Goal: Task Accomplishment & Management: Manage account settings

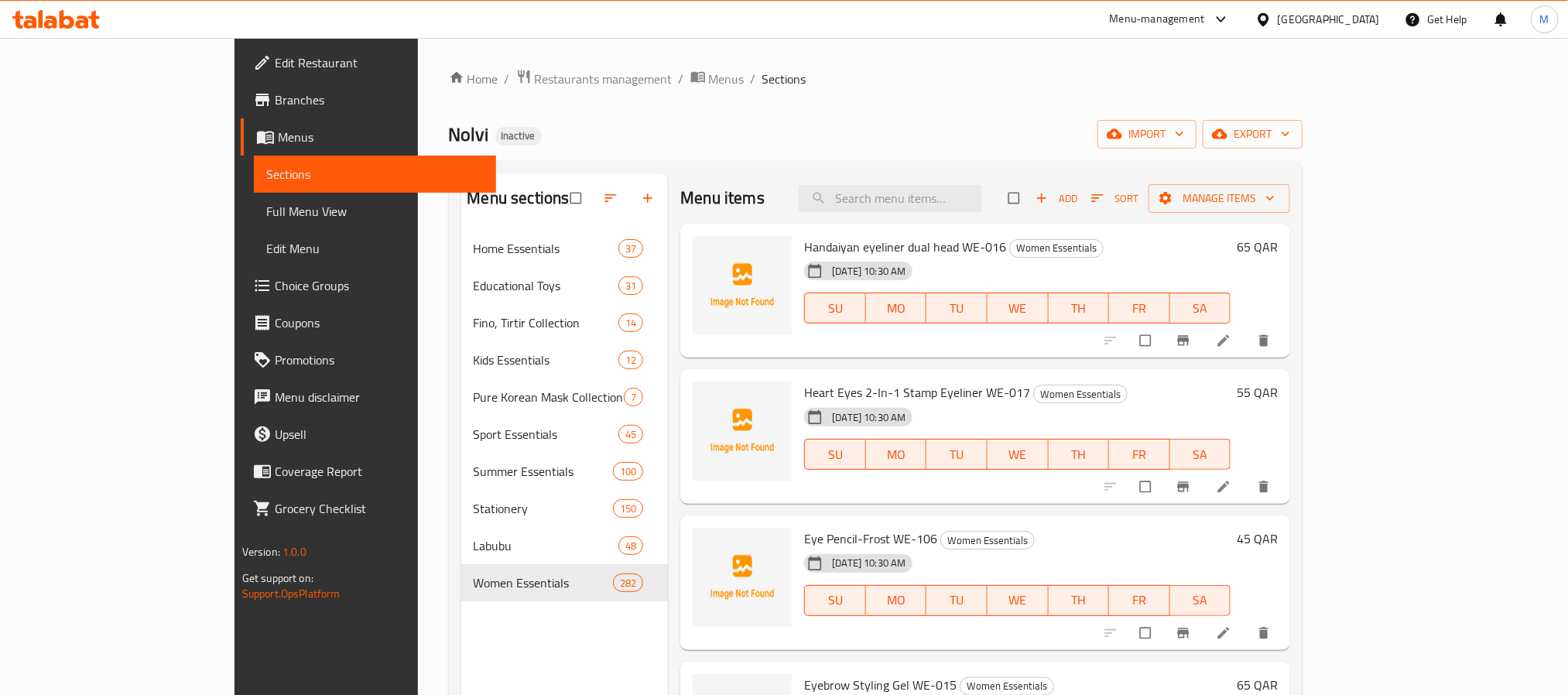
scroll to position [35620, 0]
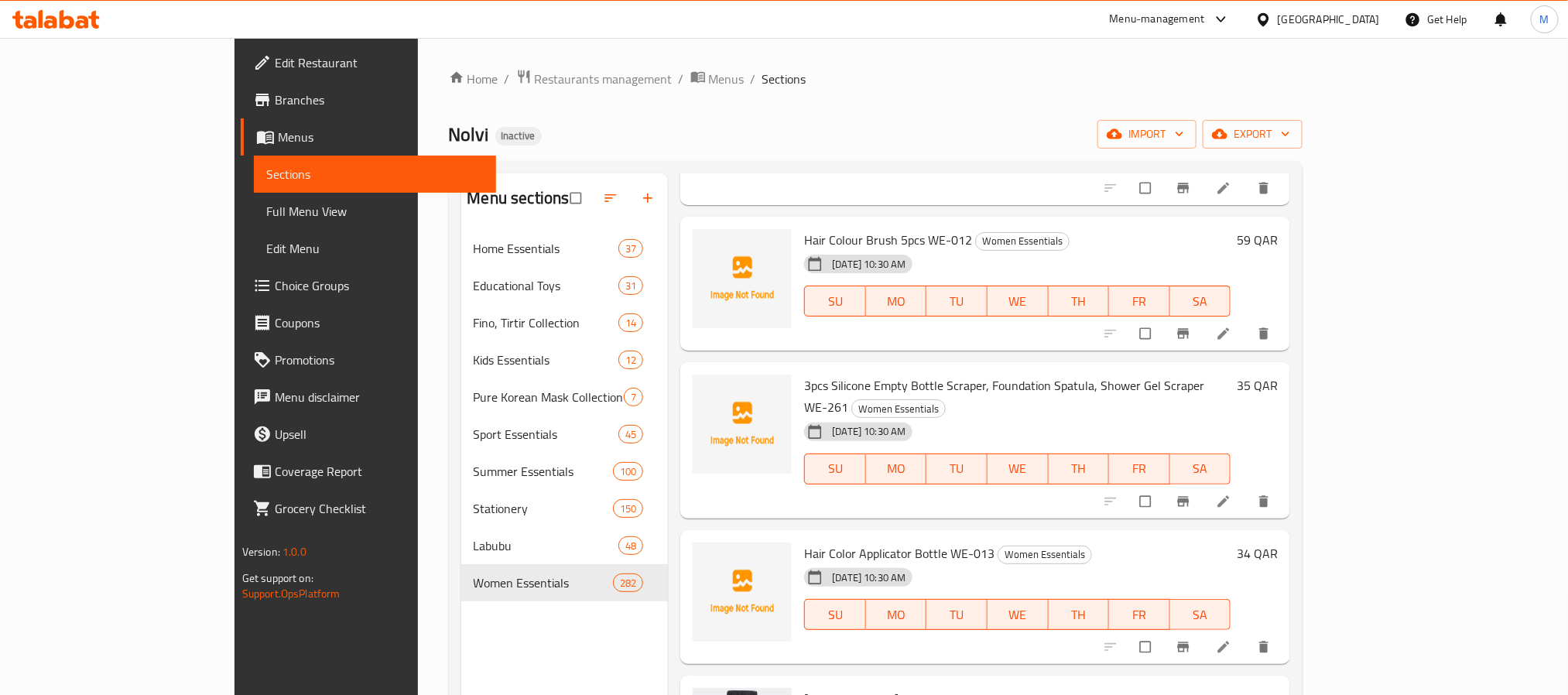
click at [1126, 132] on div "Nolvi Inactive import export" at bounding box center [875, 134] width 854 height 29
drag, startPoint x: 988, startPoint y: 486, endPoint x: 1162, endPoint y: 402, distance: 193.2
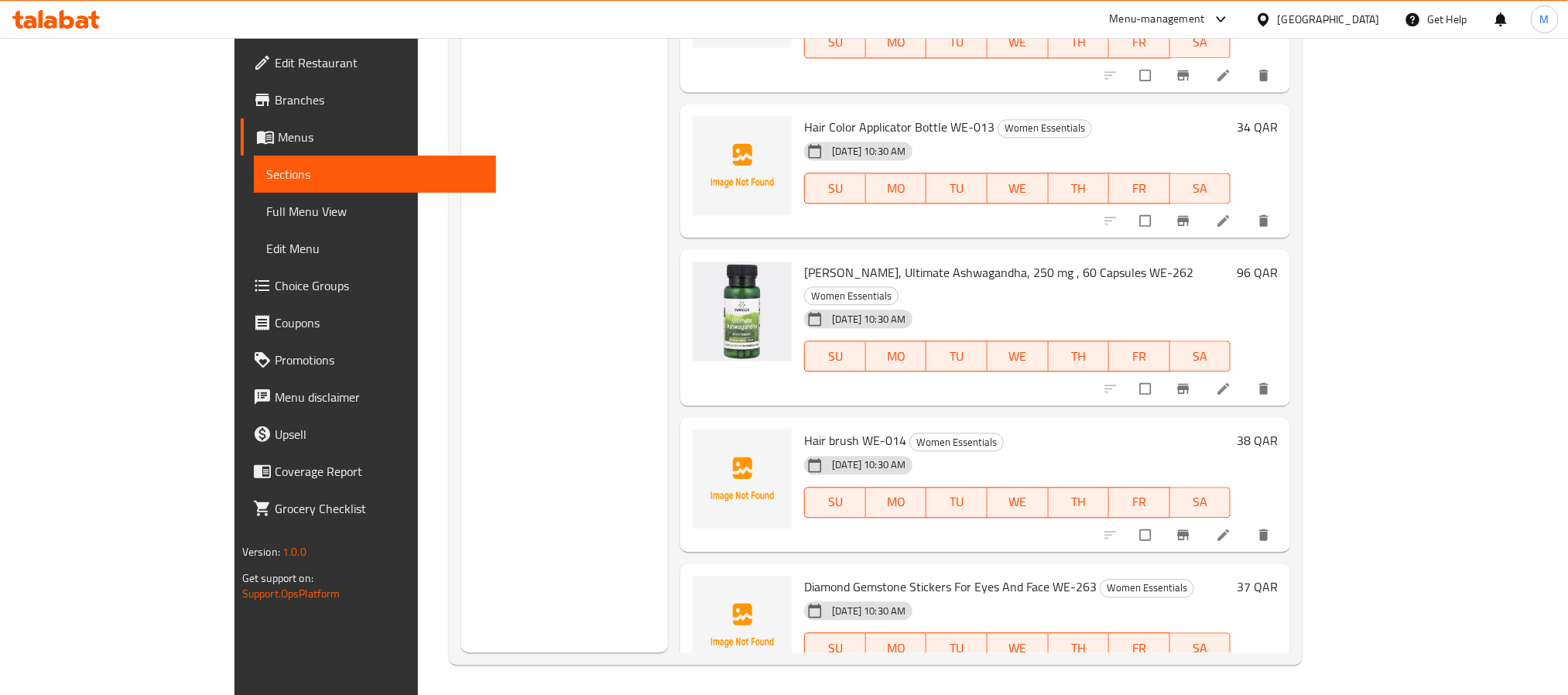
scroll to position [34268, 0]
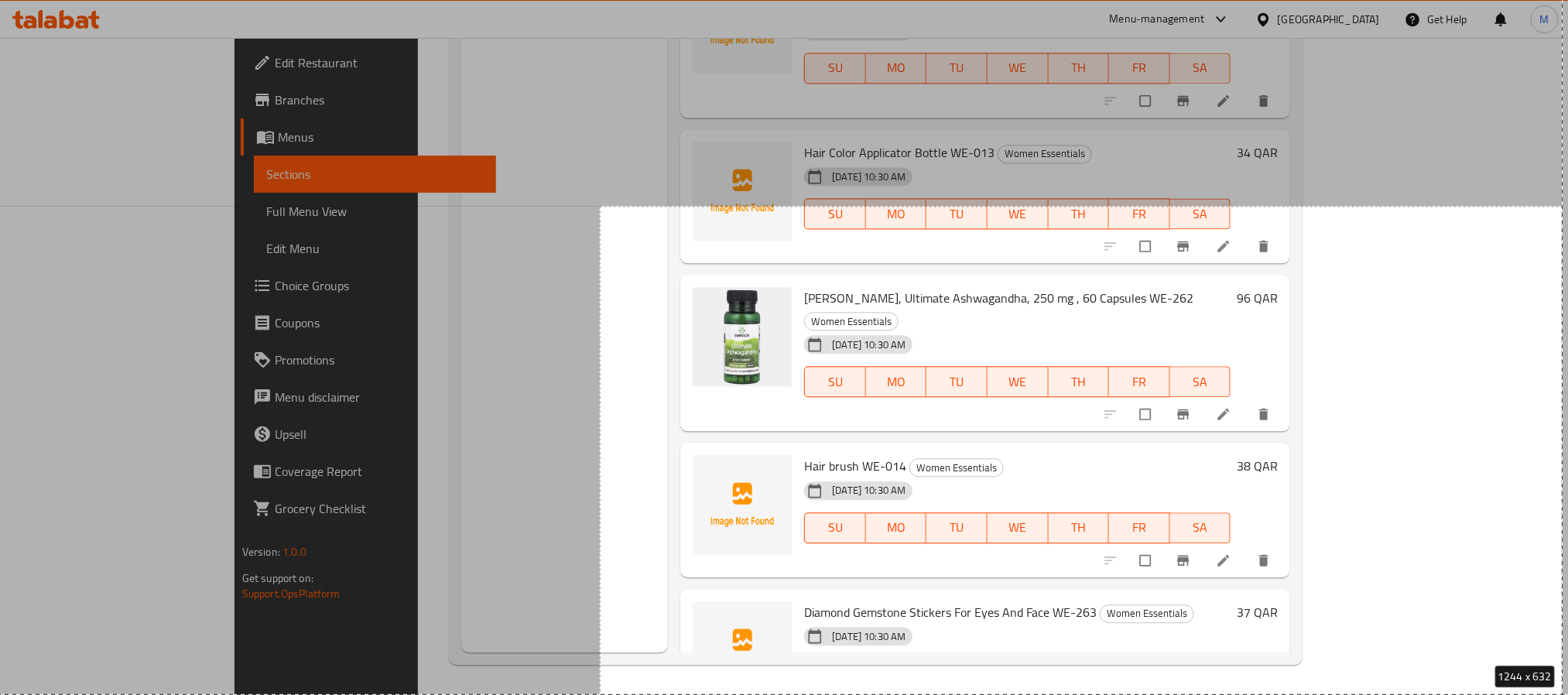
drag, startPoint x: 715, startPoint y: 237, endPoint x: 1543, endPoint y: 683, distance: 940.5
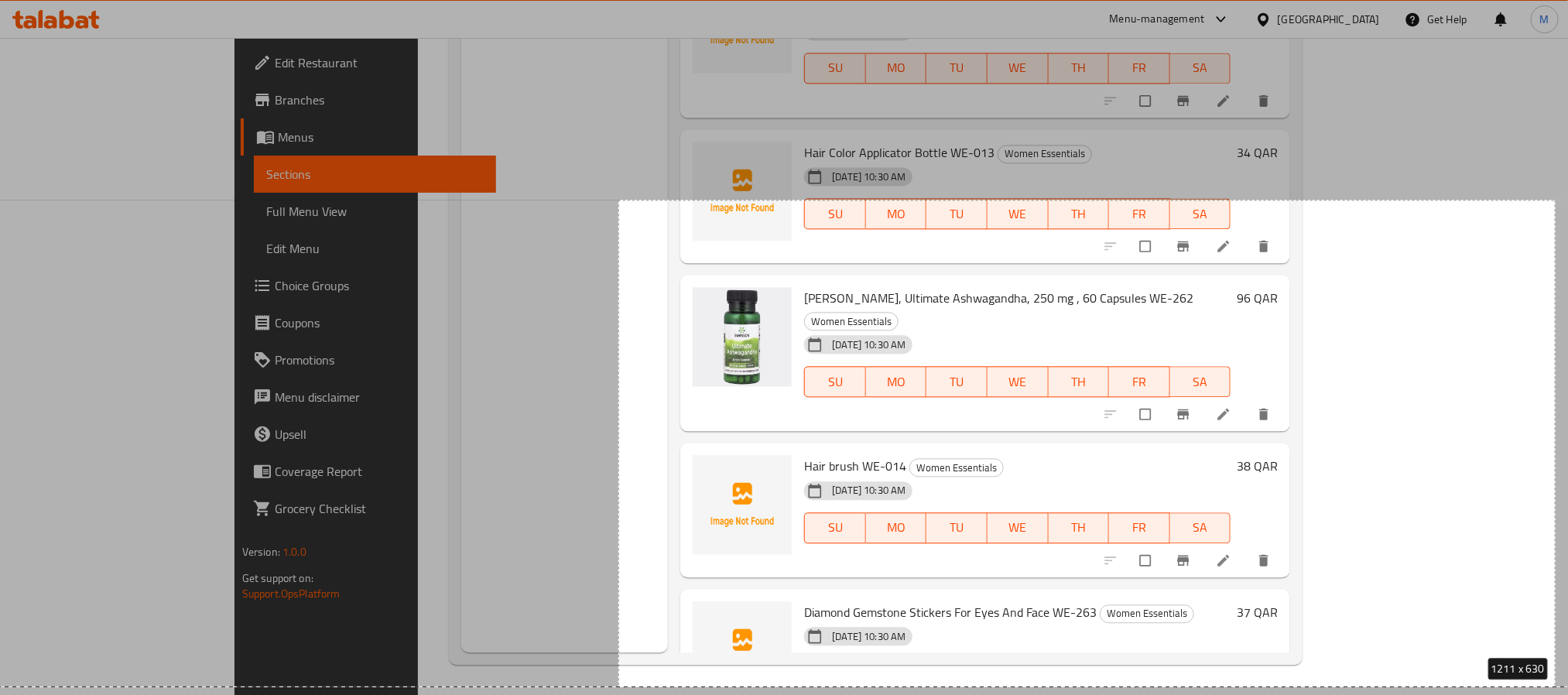
drag, startPoint x: 618, startPoint y: 200, endPoint x: 1491, endPoint y: 636, distance: 975.8
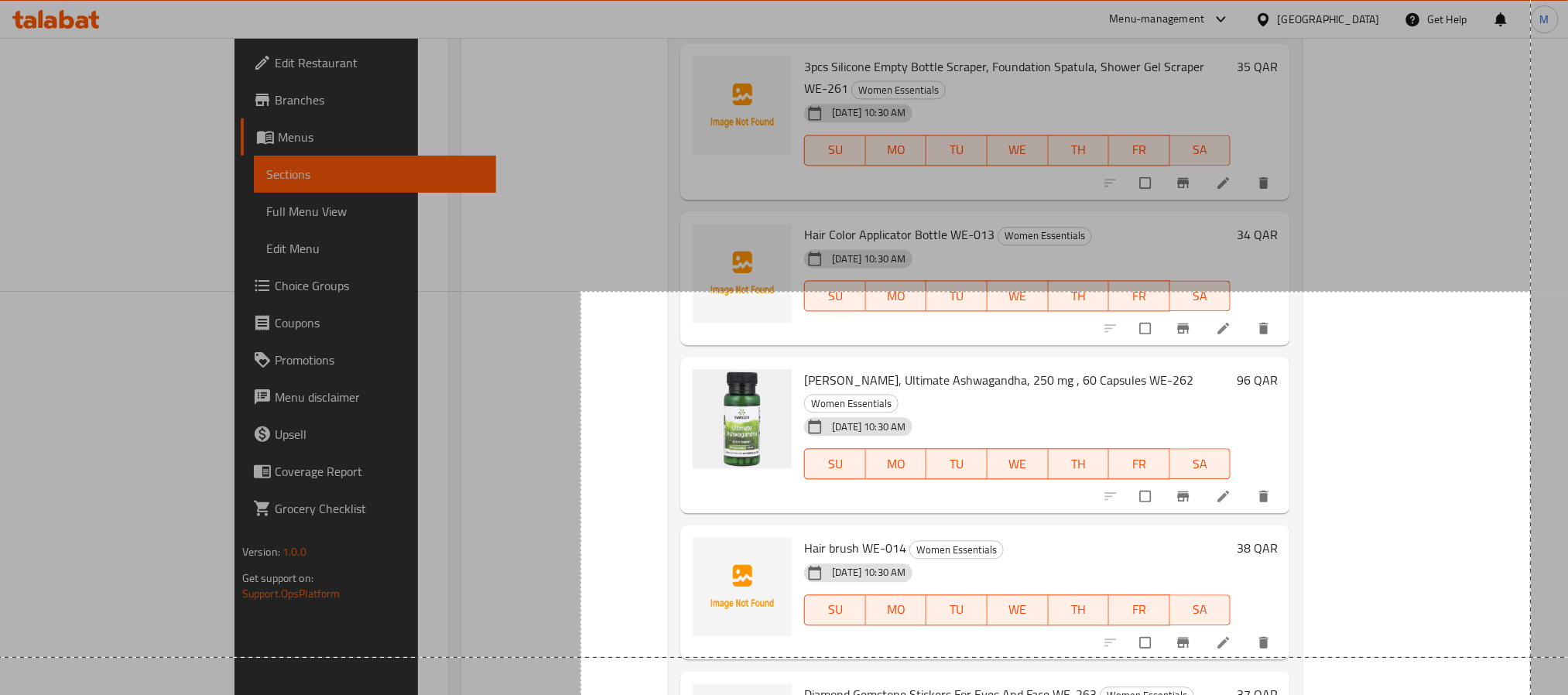
scroll to position [1752, 0]
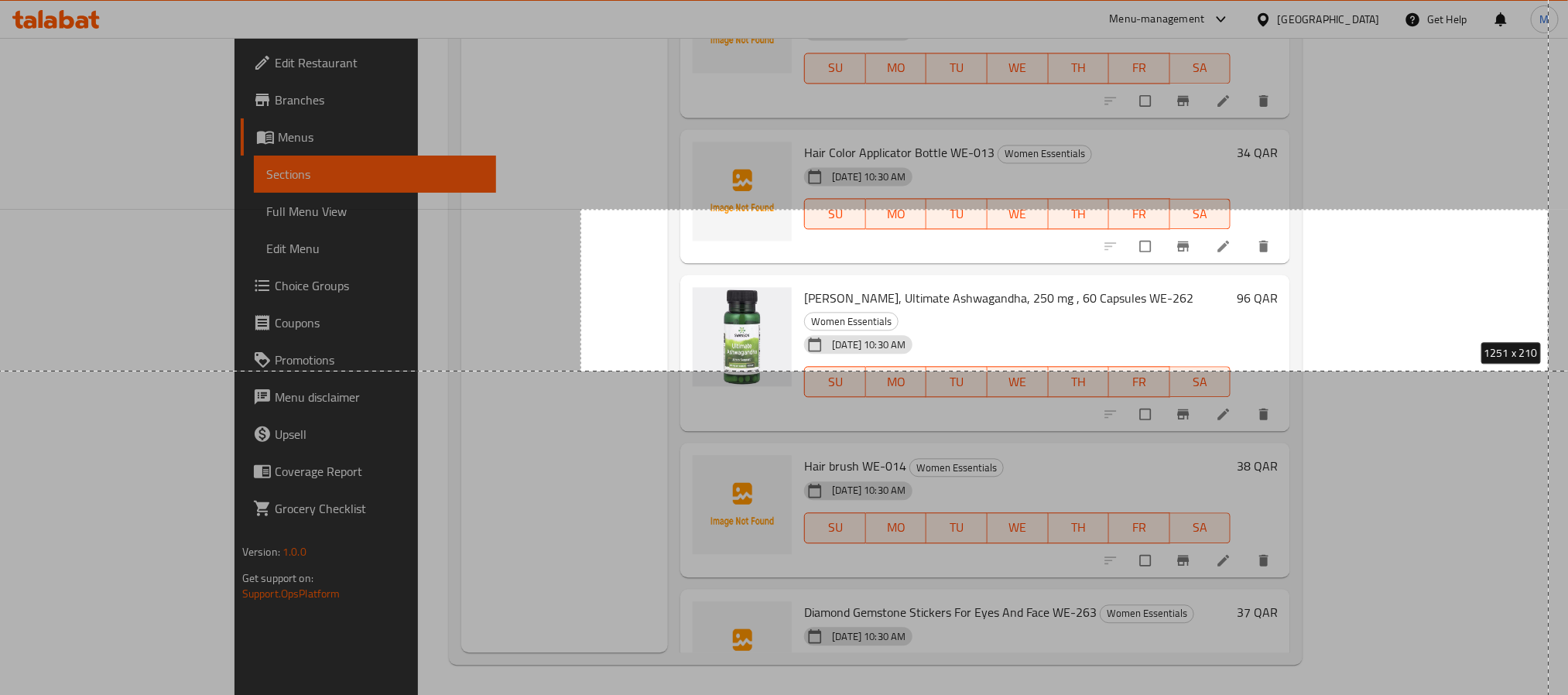
drag, startPoint x: 580, startPoint y: 209, endPoint x: 1584, endPoint y: 361, distance: 1015.4
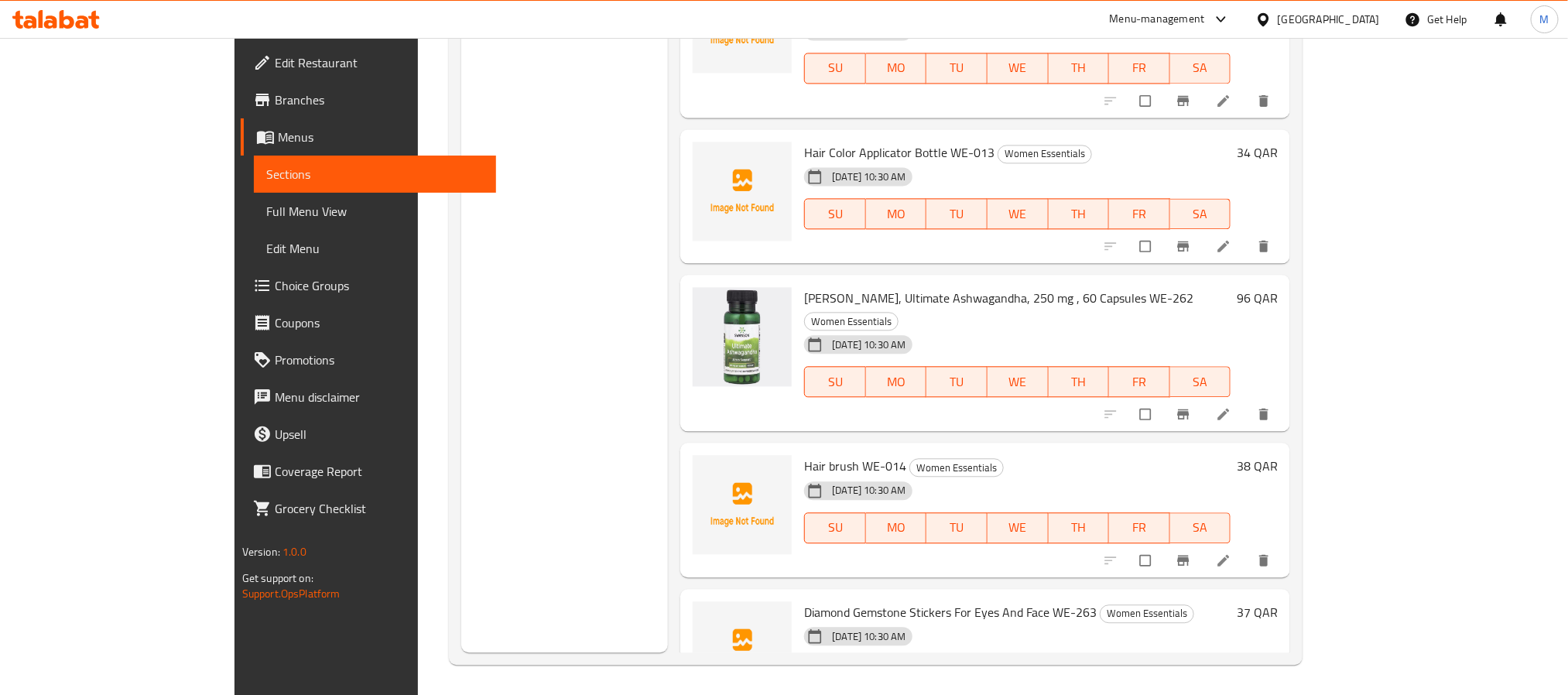
copy h6 "Disposable Hair Caps 10pcs WE-033"
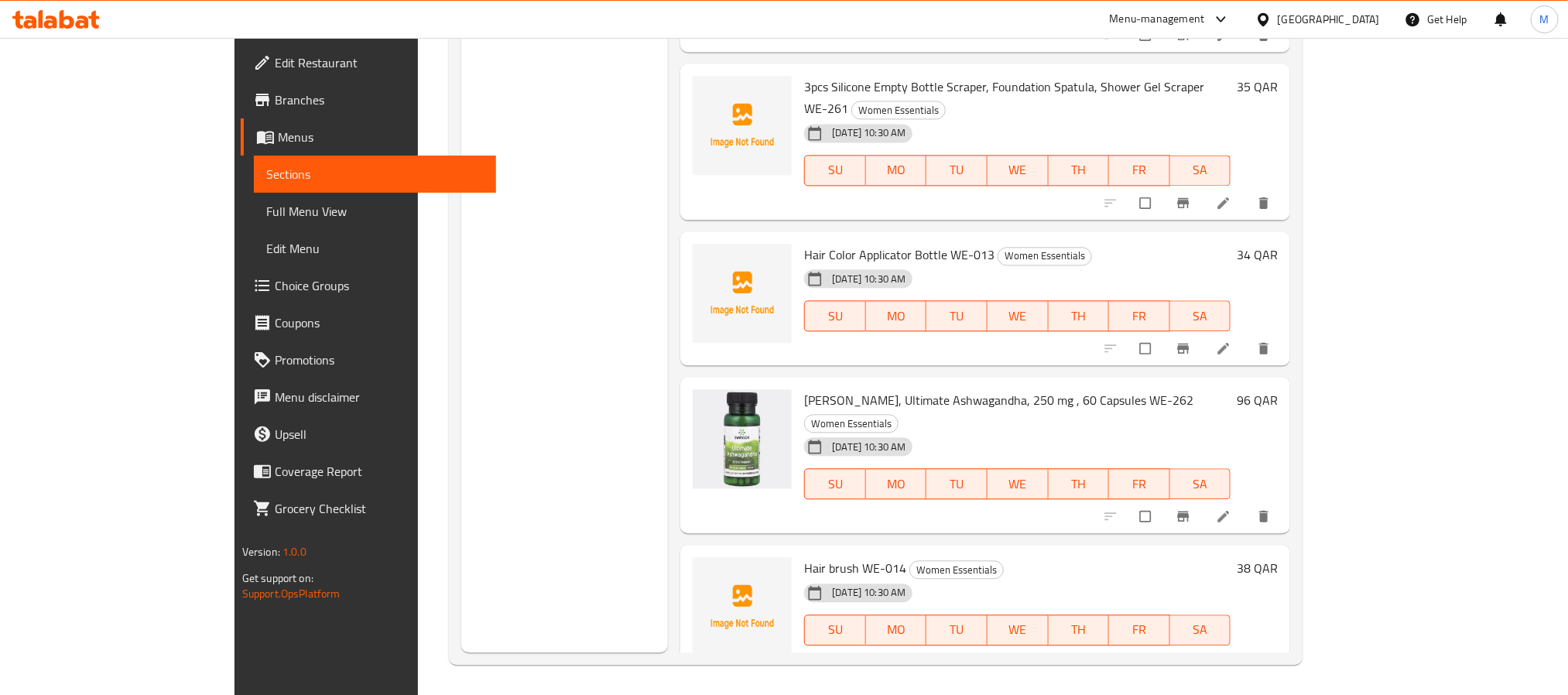
scroll to position [34152, 0]
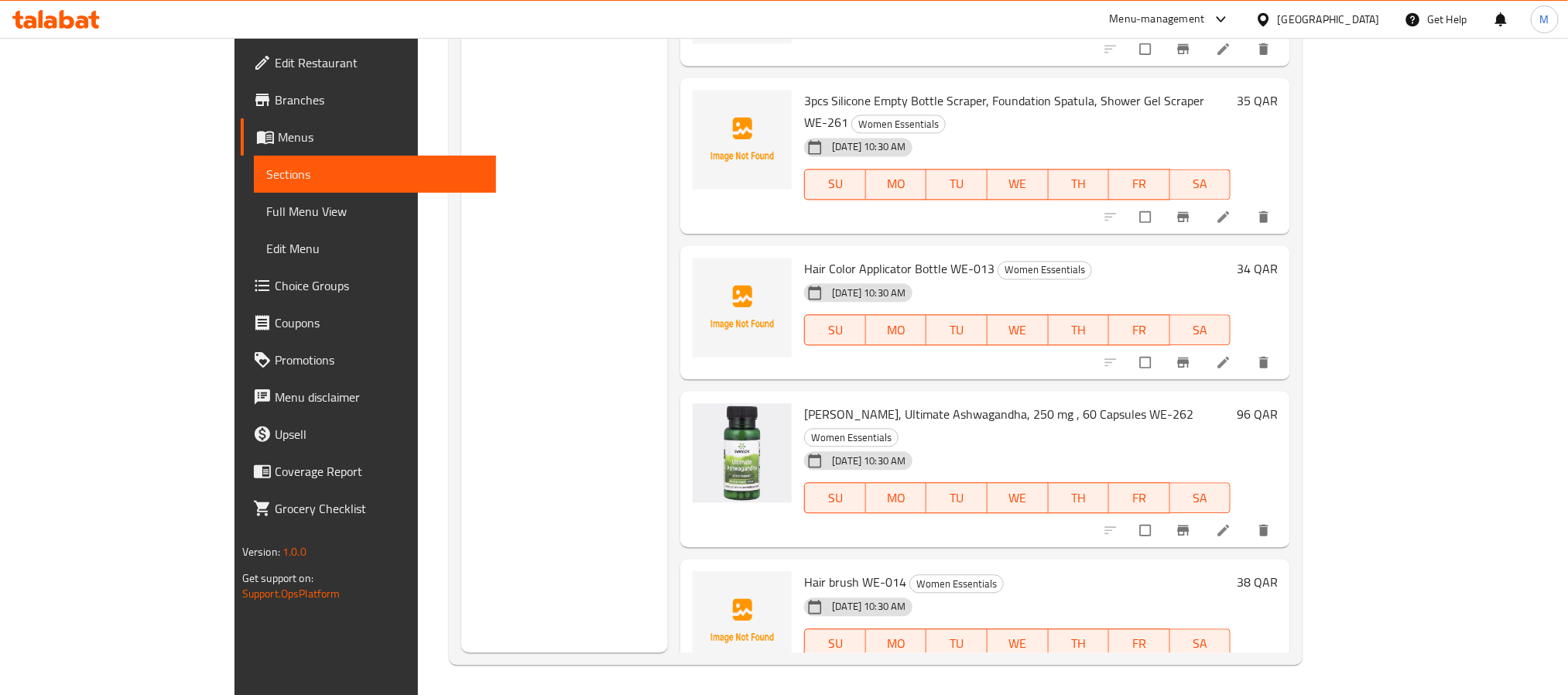
click at [266, 215] on span "Full Menu View" at bounding box center [374, 211] width 218 height 18
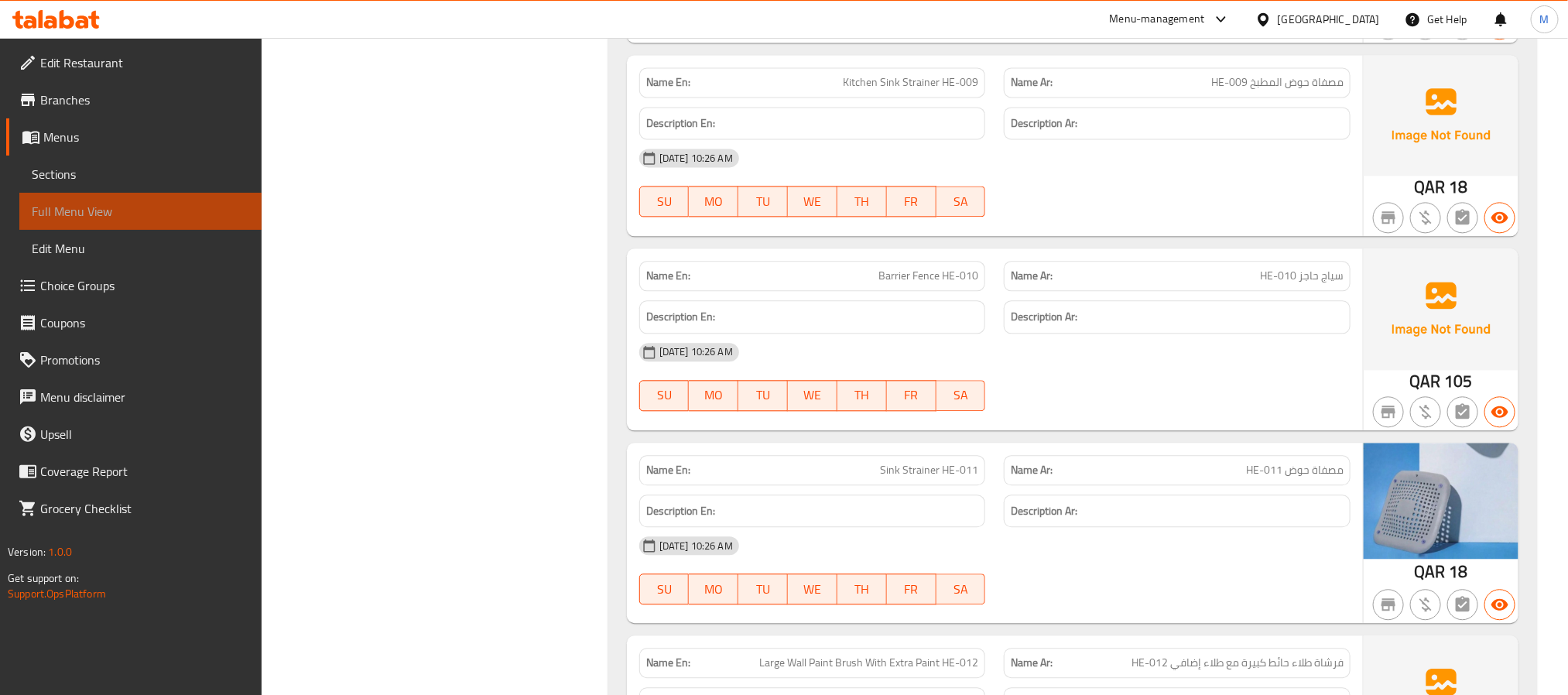
click at [61, 218] on span "Full Menu View" at bounding box center [140, 211] width 218 height 18
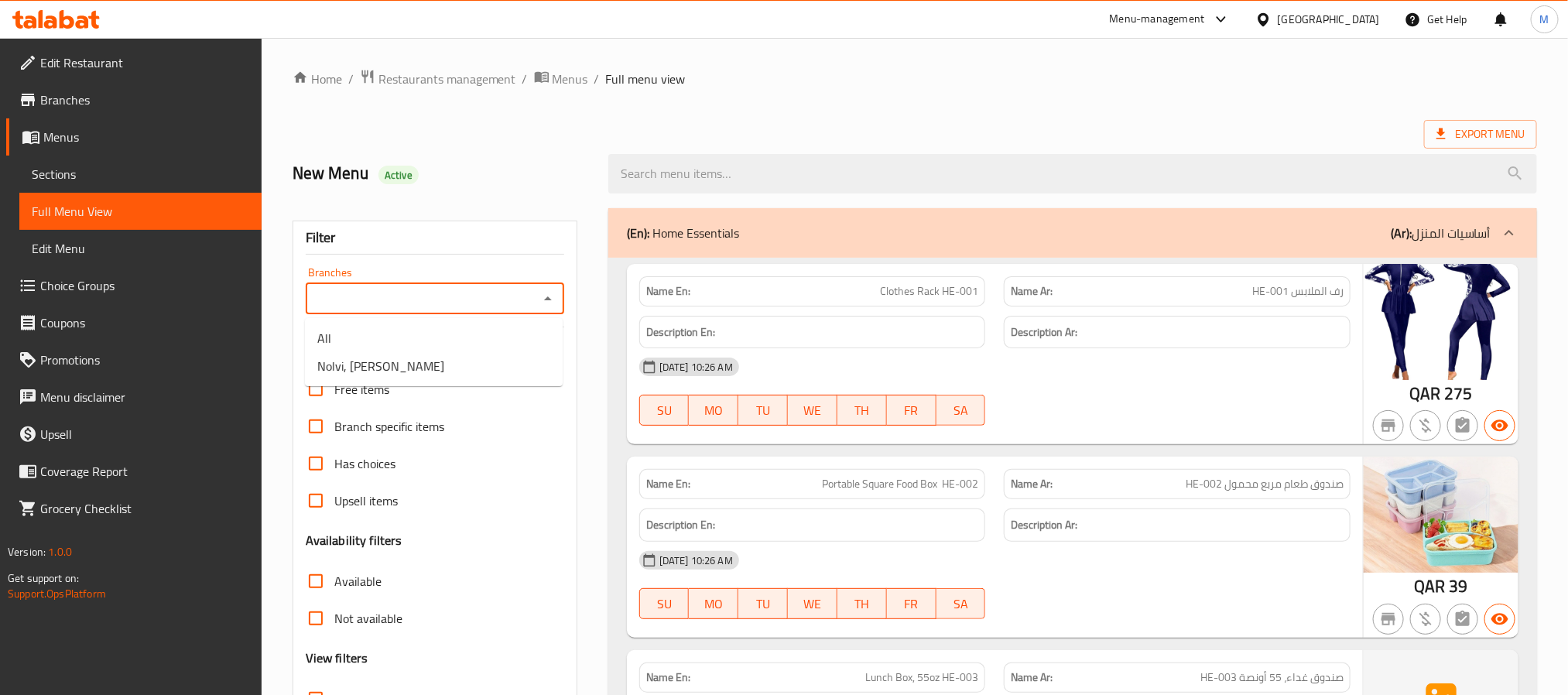
click at [464, 303] on input "Branches" at bounding box center [422, 299] width 223 height 21
click at [402, 366] on span "Nolvi, [PERSON_NAME]" at bounding box center [380, 365] width 127 height 18
type input "Nolvi, [PERSON_NAME]"
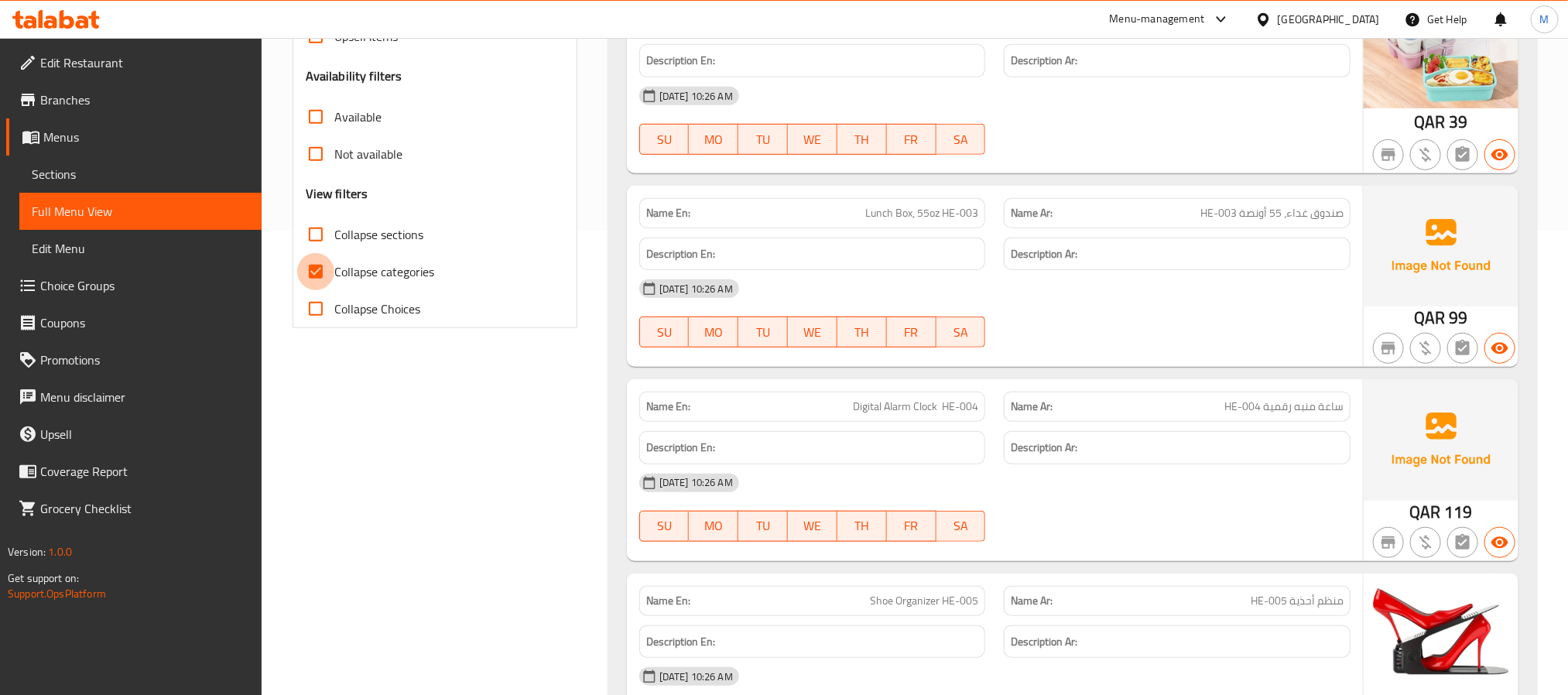
click at [316, 278] on input "Collapse categories" at bounding box center [315, 272] width 37 height 37
checkbox input "false"
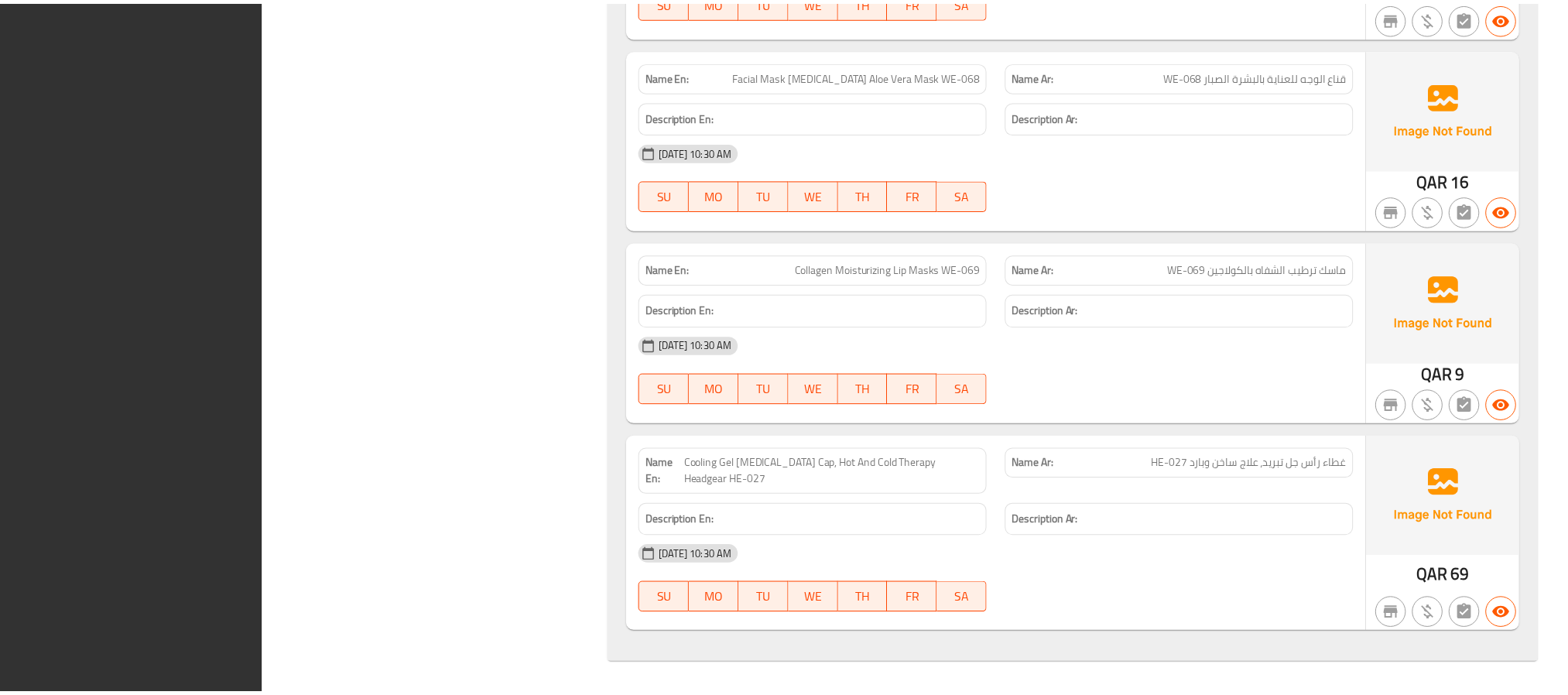
scroll to position [143594, 0]
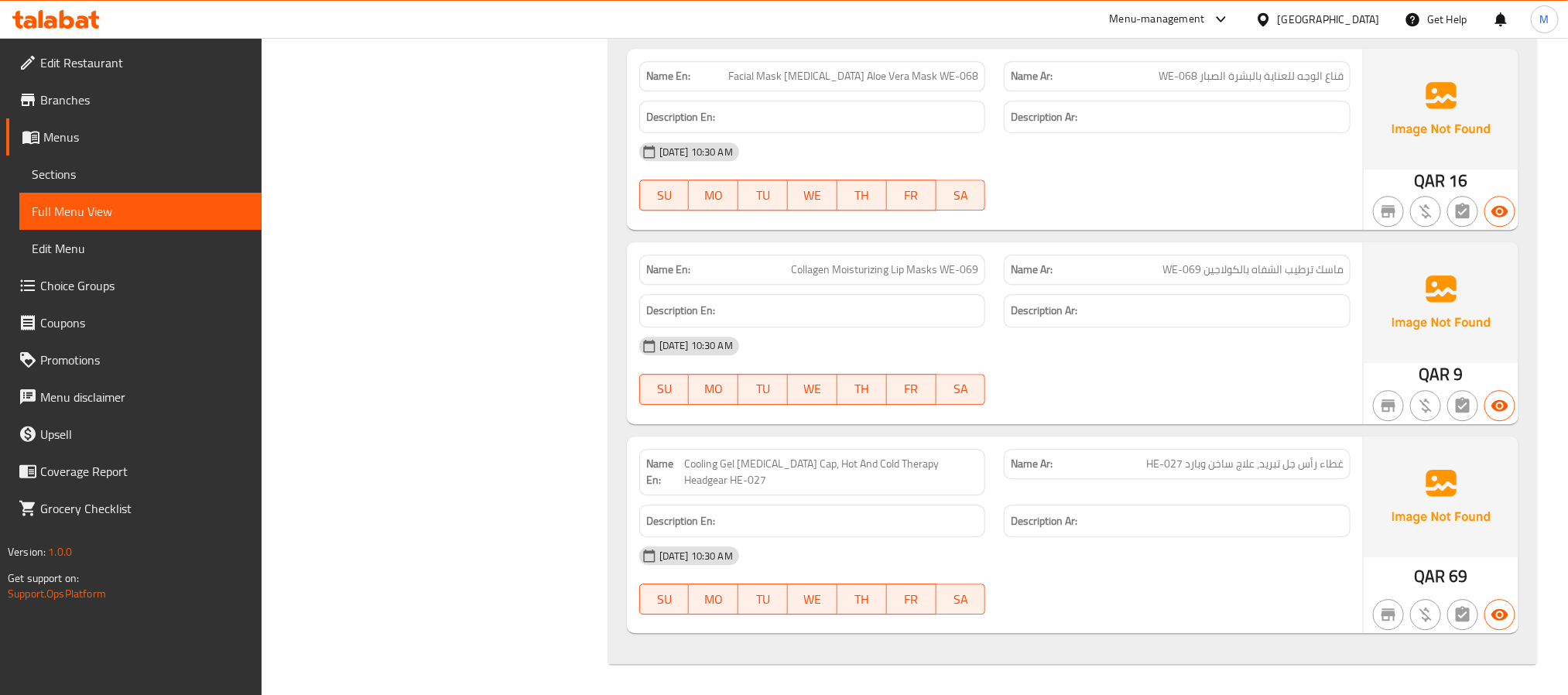
click at [72, 168] on span "Sections" at bounding box center [140, 173] width 218 height 18
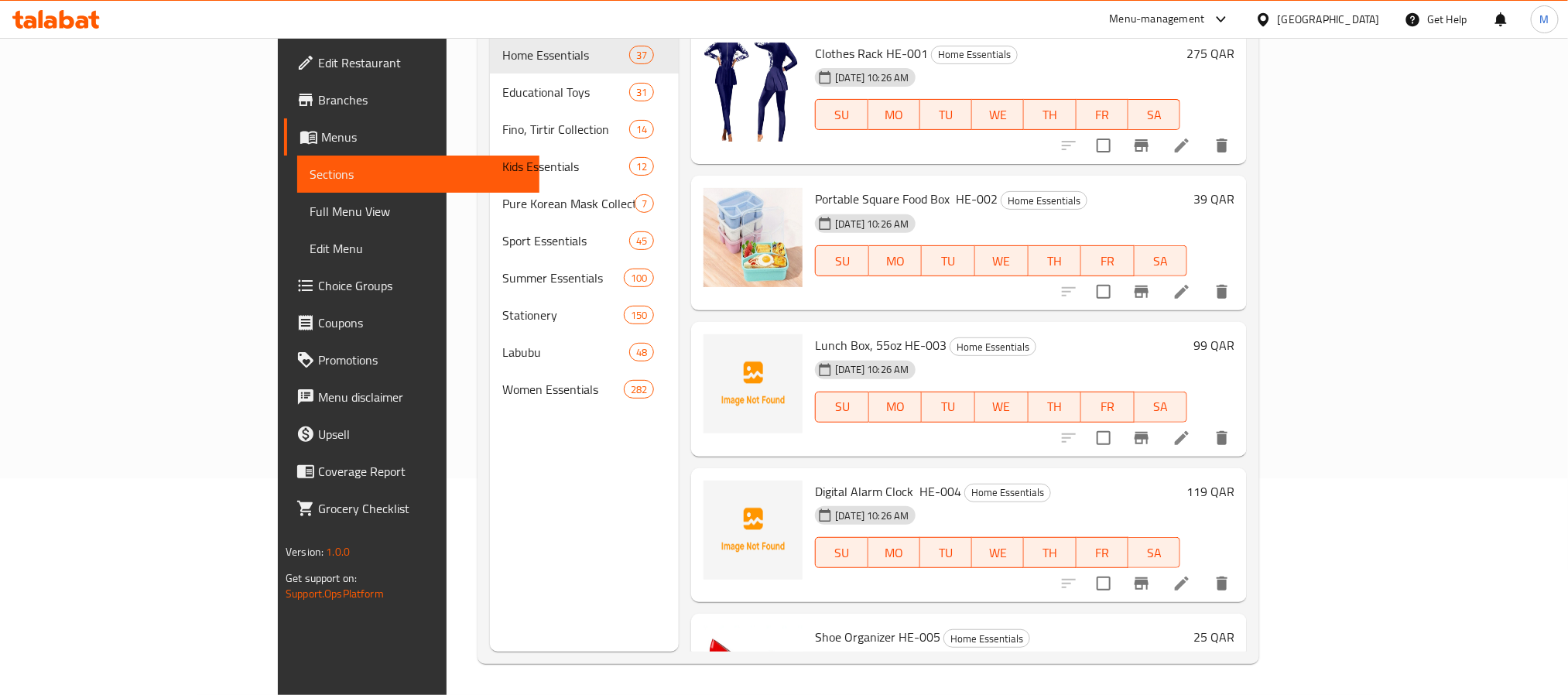
scroll to position [217, 0]
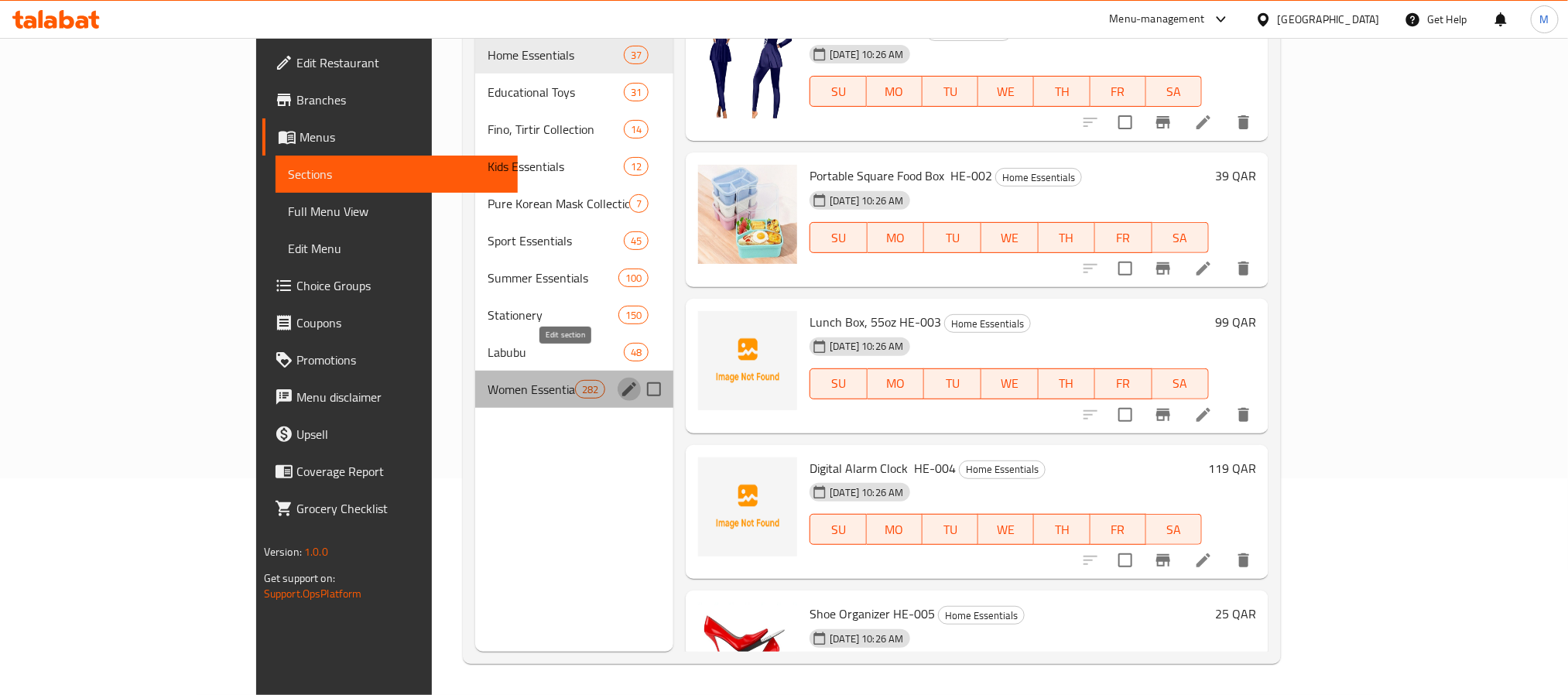
click at [622, 382] on icon "edit" at bounding box center [629, 389] width 14 height 14
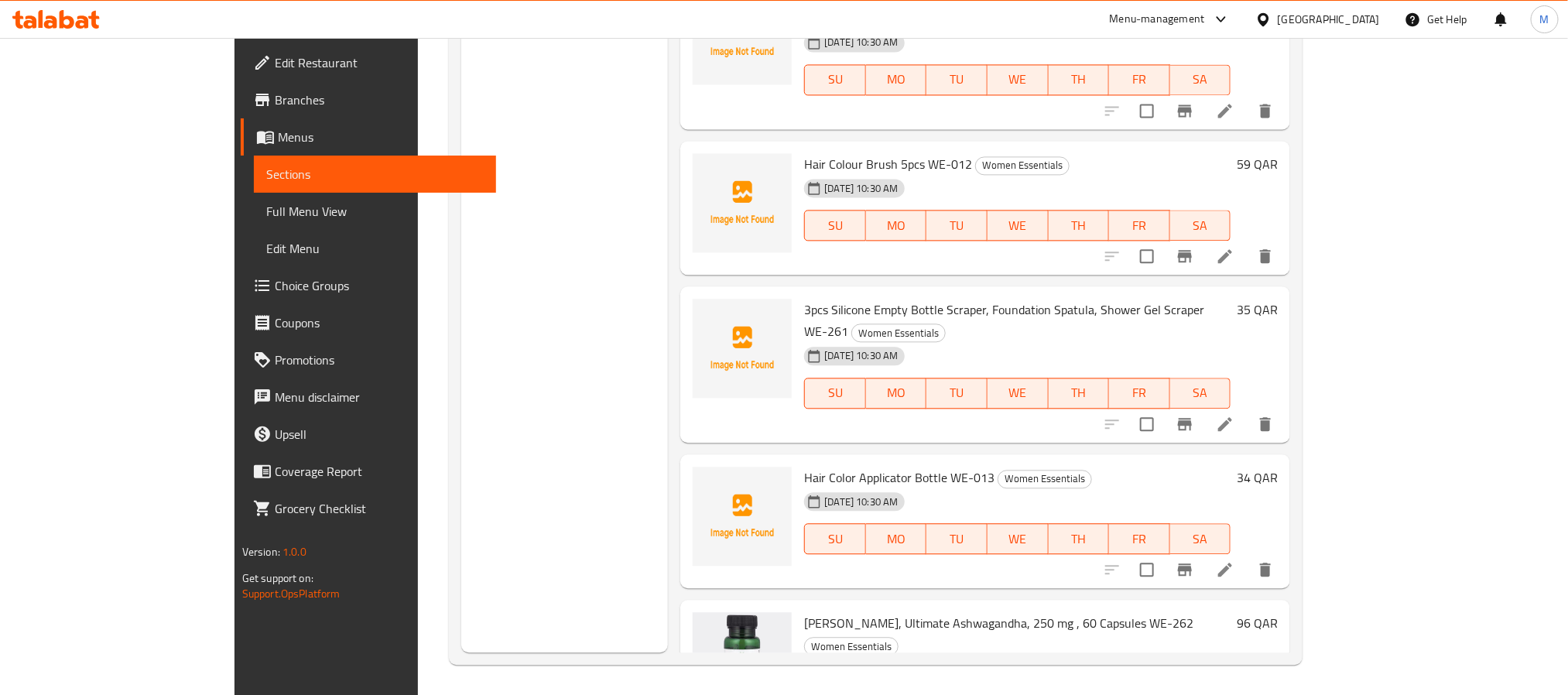
scroll to position [34112, 0]
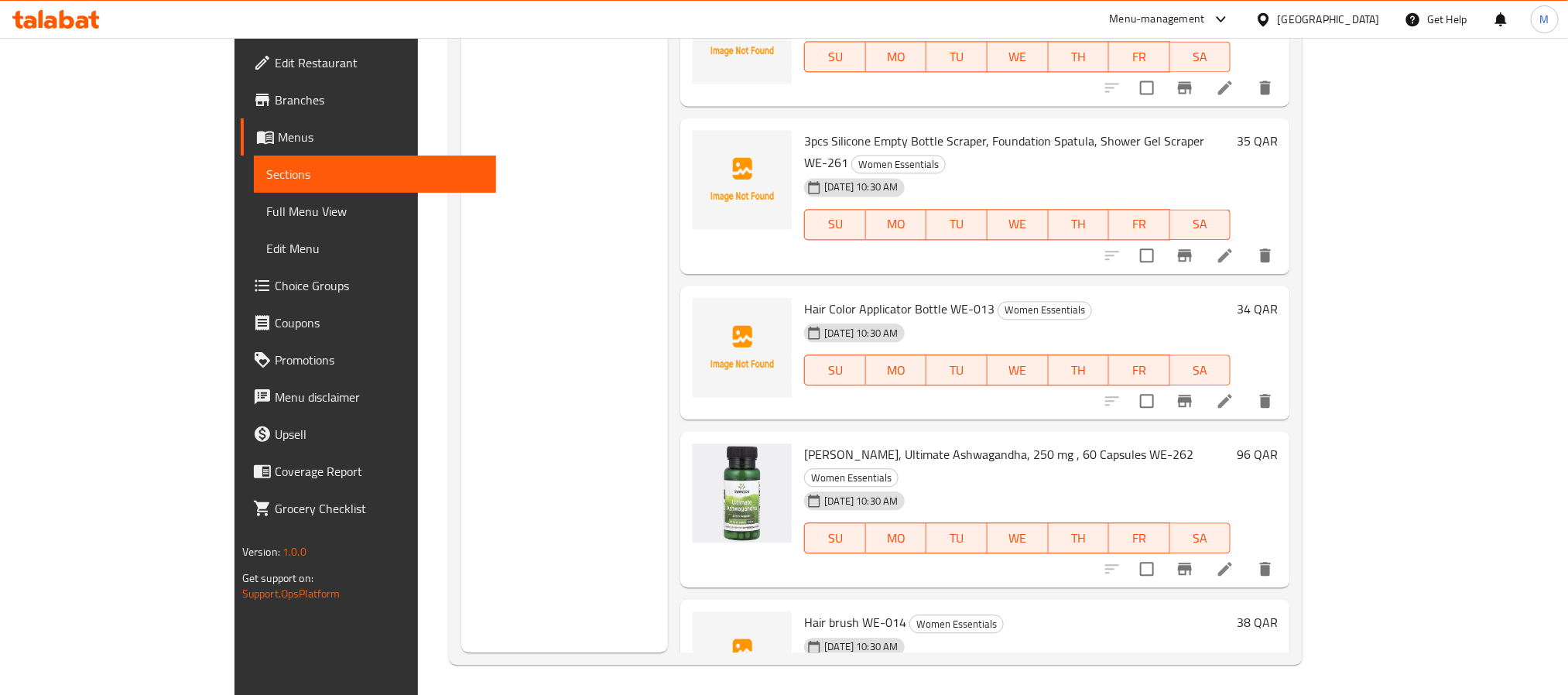
copy h6 "Disposable Hair Caps 10pcs WE-033"
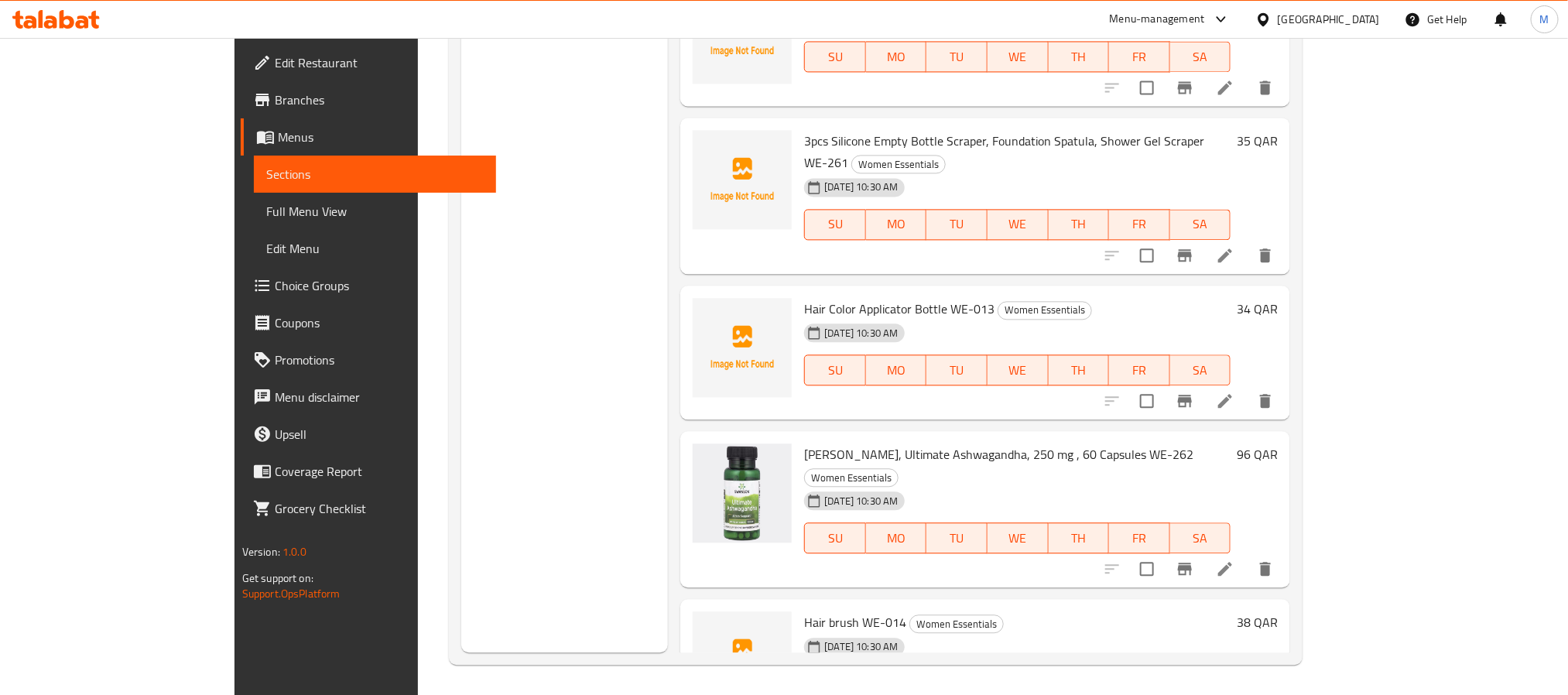
scroll to position [1057, 0]
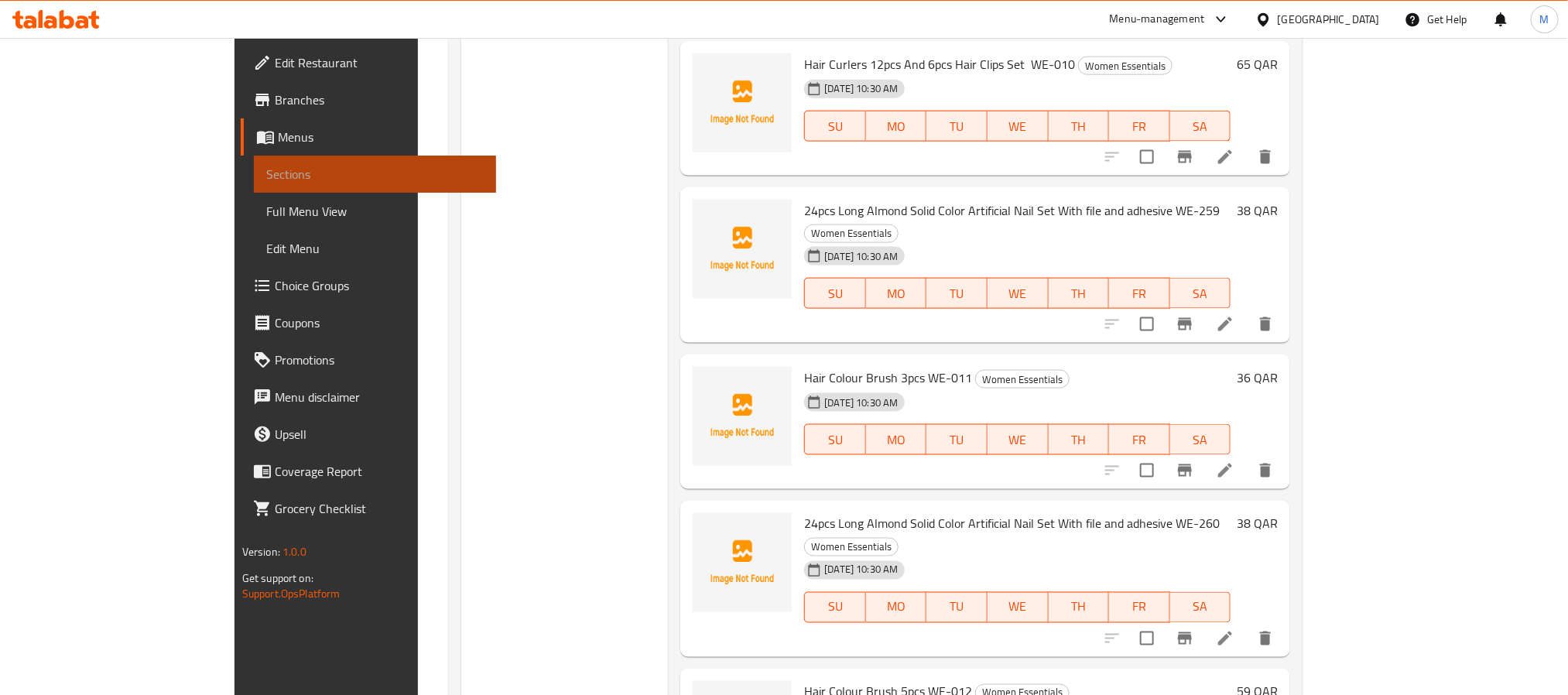
click at [266, 172] on span "Sections" at bounding box center [374, 173] width 218 height 18
